Goal: Find specific page/section: Find specific page/section

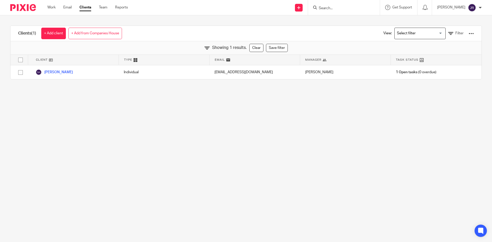
click at [347, 6] on input "Search" at bounding box center [341, 8] width 46 height 5
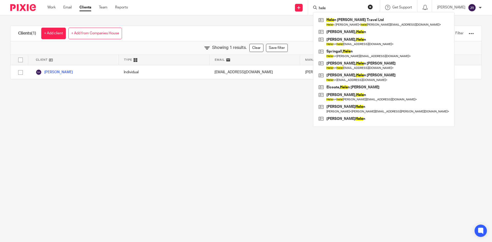
type input "hele"
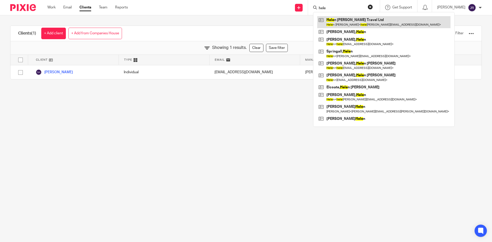
drag, startPoint x: 347, startPoint y: 6, endPoint x: 338, endPoint y: 24, distance: 20.4
click at [338, 24] on link at bounding box center [383, 22] width 133 height 12
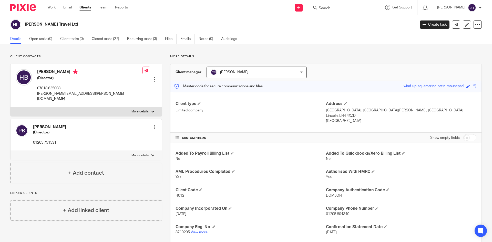
click at [359, 6] on form at bounding box center [345, 7] width 55 height 6
click at [352, 11] on div at bounding box center [344, 7] width 72 height 15
click at [352, 9] on input "Search" at bounding box center [341, 8] width 46 height 5
type input "helen new"
click at [354, 21] on link at bounding box center [349, 20] width 64 height 8
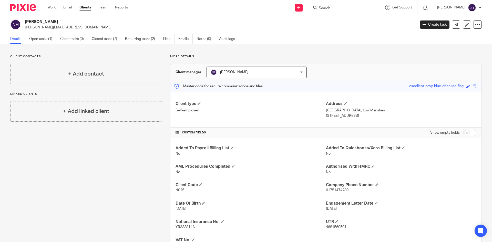
click at [340, 8] on input "Search" at bounding box center [341, 8] width 46 height 5
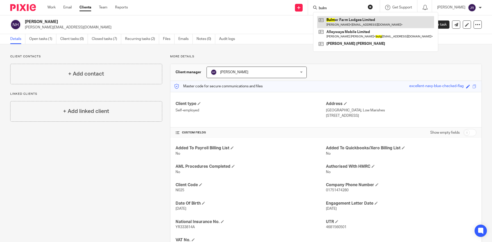
type input "bulm"
click at [350, 26] on link at bounding box center [375, 22] width 117 height 12
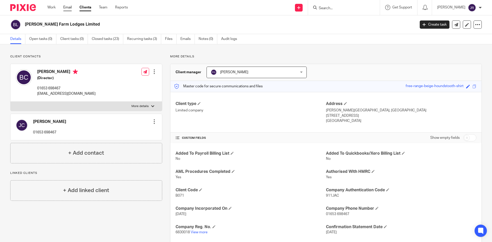
click at [65, 7] on link "Email" at bounding box center [67, 7] width 8 height 5
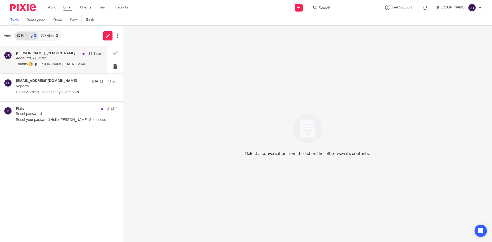
click at [43, 60] on p "Accounts Y.E 24/25" at bounding box center [50, 58] width 69 height 4
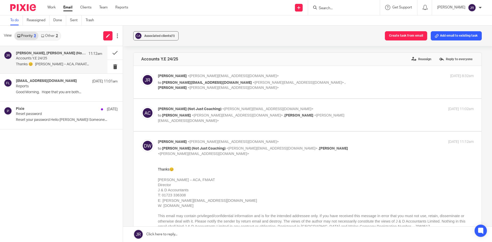
click at [349, 8] on input "Search" at bounding box center [341, 8] width 46 height 5
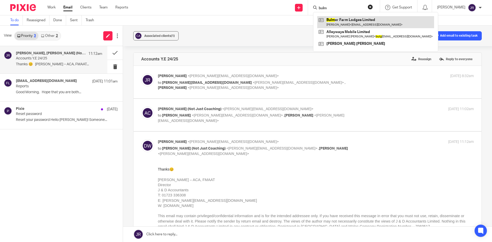
type input "bulm"
click at [341, 26] on link at bounding box center [375, 22] width 117 height 12
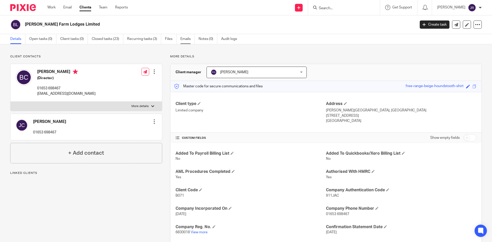
click at [182, 38] on link "Emails" at bounding box center [187, 39] width 14 height 10
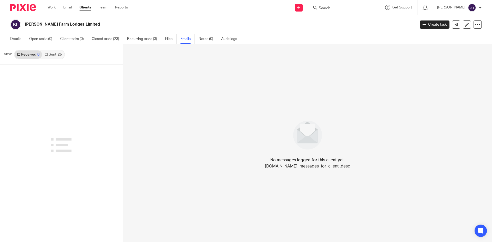
click at [52, 56] on link "Sent 25" at bounding box center [53, 54] width 22 height 8
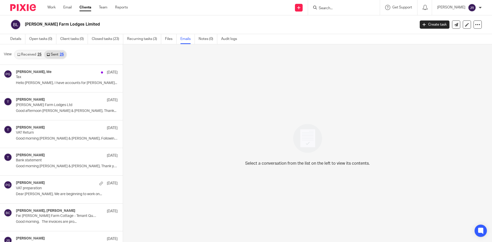
click at [28, 59] on div "View Received 25 Sent 25" at bounding box center [61, 54] width 123 height 20
click at [31, 56] on link "Received 25" at bounding box center [29, 54] width 29 height 8
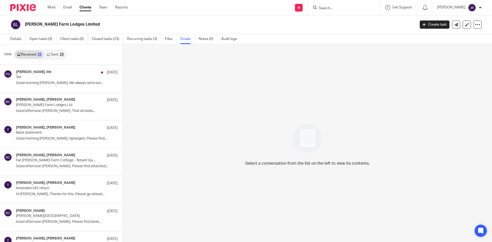
scroll to position [1, 0]
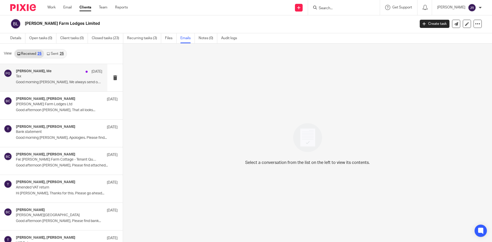
click at [46, 70] on h4 "[PERSON_NAME], Me" at bounding box center [34, 71] width 36 height 4
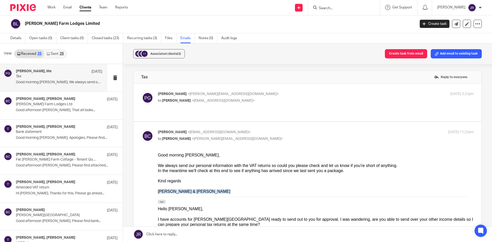
scroll to position [0, 0]
click at [229, 107] on div "[PERSON_NAME] <[PERSON_NAME][EMAIL_ADDRESS][DOMAIN_NAME]> to [PERSON_NAME] <[PE…" at bounding box center [307, 102] width 332 height 22
click at [262, 107] on div "[PERSON_NAME] <[PERSON_NAME][EMAIL_ADDRESS][DOMAIN_NAME]> to [PERSON_NAME] <[PE…" at bounding box center [307, 102] width 332 height 22
click at [278, 101] on p "to [PERSON_NAME] <[PERSON_NAME][EMAIL_ADDRESS][DOMAIN_NAME]>" at bounding box center [263, 100] width 210 height 5
checkbox input "true"
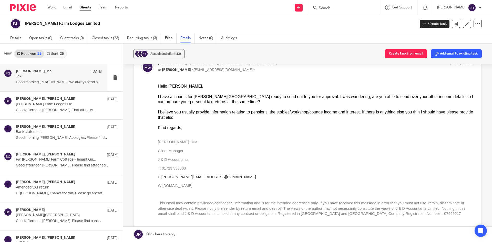
scroll to position [8, 0]
